Goal: Information Seeking & Learning: Find specific page/section

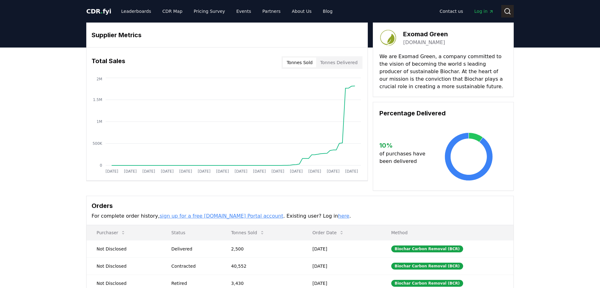
click at [504, 10] on icon at bounding box center [506, 10] width 7 height 7
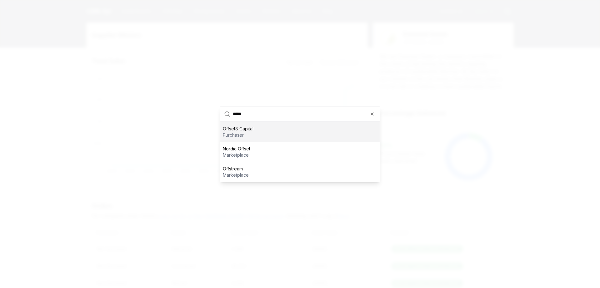
type input "*****"
click at [265, 136] on div "Offset8 Capital purchaser" at bounding box center [299, 131] width 159 height 20
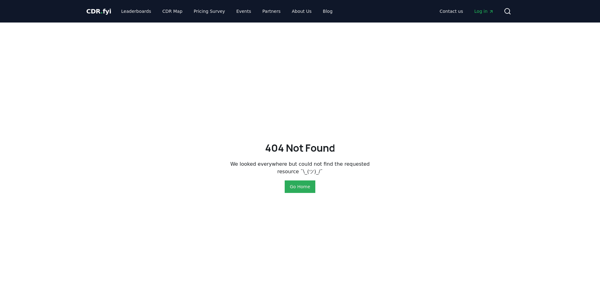
click at [307, 184] on button "Go Home" at bounding box center [300, 186] width 30 height 12
click at [508, 12] on icon at bounding box center [506, 10] width 7 height 7
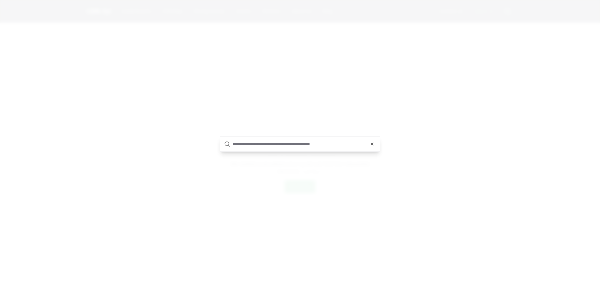
type input "*"
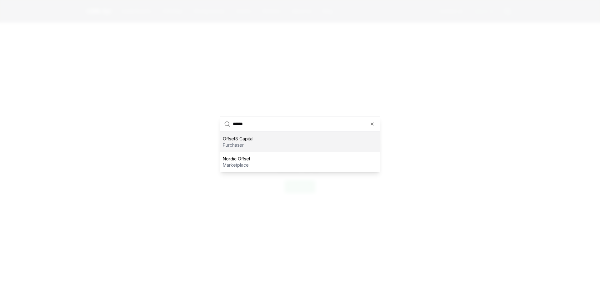
type input "******"
click at [236, 142] on p "purchaser" at bounding box center [238, 144] width 31 height 6
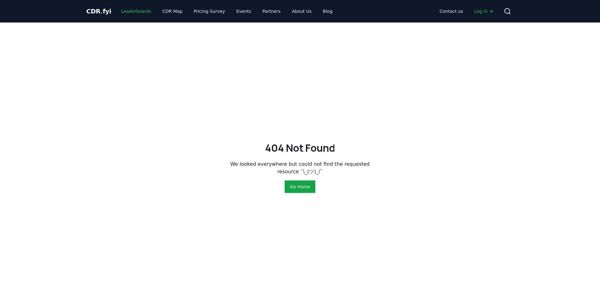
click at [139, 7] on link "Leaderboards" at bounding box center [136, 11] width 40 height 11
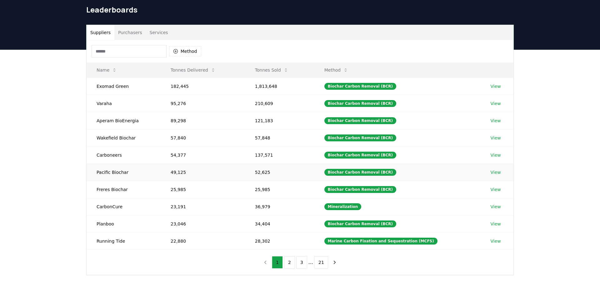
scroll to position [24, 0]
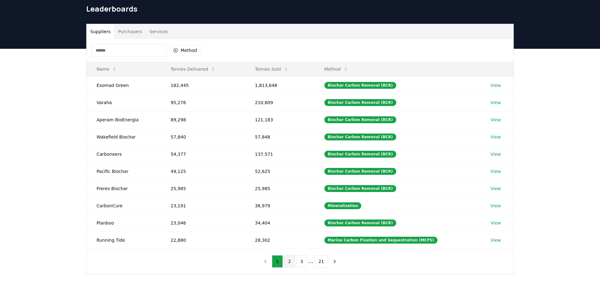
click at [292, 255] on button "2" at bounding box center [289, 261] width 11 height 12
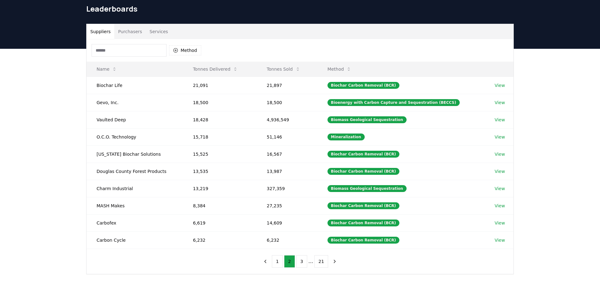
click at [117, 27] on button "Purchasers" at bounding box center [130, 31] width 32 height 15
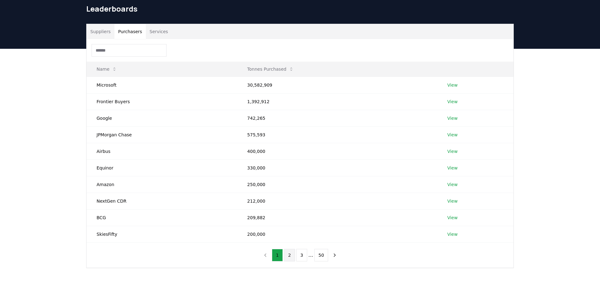
click at [289, 255] on button "2" at bounding box center [289, 255] width 11 height 12
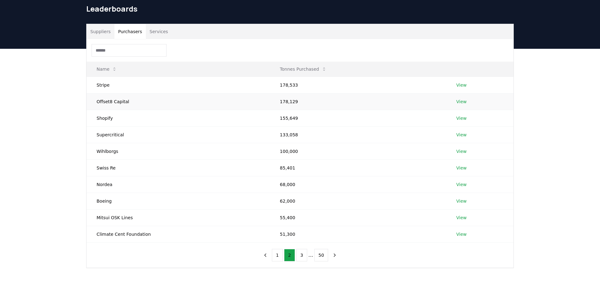
click at [469, 101] on td "View" at bounding box center [479, 101] width 67 height 17
click at [465, 102] on td "View" at bounding box center [479, 101] width 67 height 17
click at [460, 102] on link "View" at bounding box center [461, 101] width 10 height 6
